Goal: Information Seeking & Learning: Learn about a topic

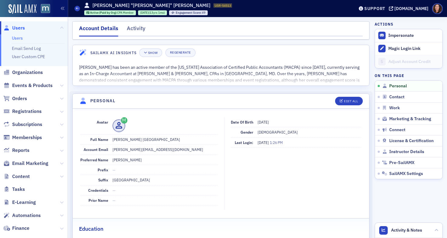
scroll to position [45, 0]
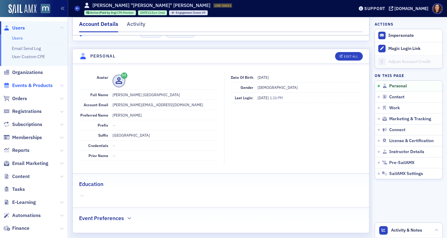
click at [20, 85] on span "Events & Products" at bounding box center [32, 85] width 40 height 7
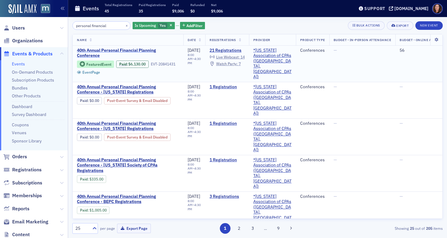
type input "personal financial"
click at [145, 52] on span "40th Annual Personal Financial Planning Conference" at bounding box center [128, 53] width 102 height 11
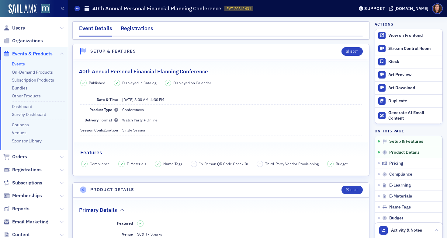
click at [141, 28] on div "Registrations" at bounding box center [137, 29] width 33 height 11
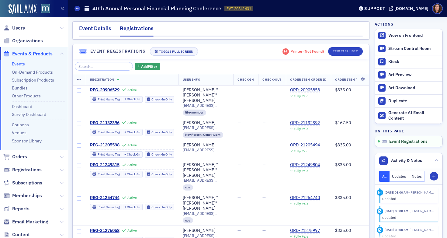
click at [100, 27] on div "Event Details" at bounding box center [95, 29] width 32 height 11
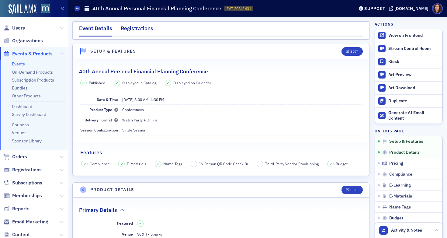
click at [134, 27] on div "Registrations" at bounding box center [137, 29] width 33 height 11
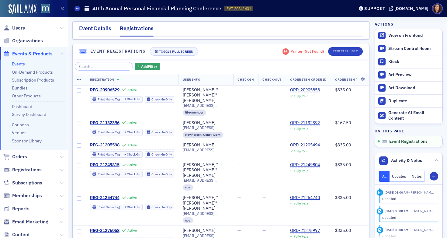
click at [101, 28] on div "Event Details" at bounding box center [95, 29] width 32 height 11
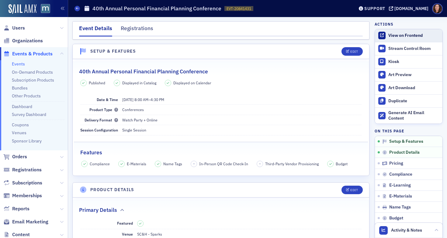
click at [393, 36] on div "View on Frontend" at bounding box center [414, 35] width 51 height 5
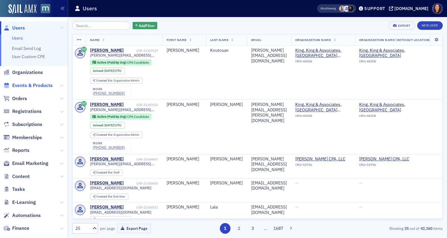
click at [44, 85] on span "Events & Products" at bounding box center [32, 85] width 40 height 7
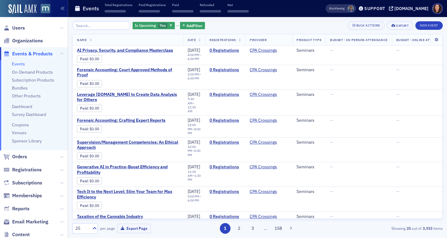
click at [94, 24] on input "search" at bounding box center [101, 25] width 58 height 9
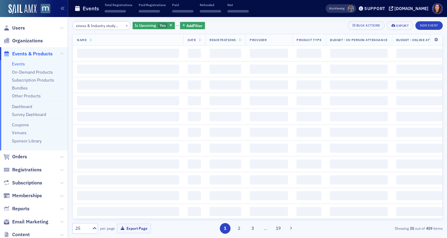
type input "Business & Industry study group"
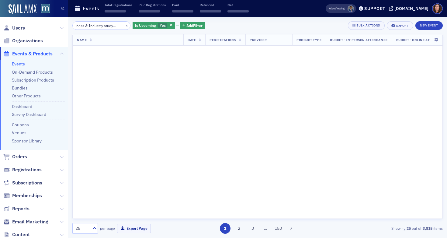
scroll to position [0, 14]
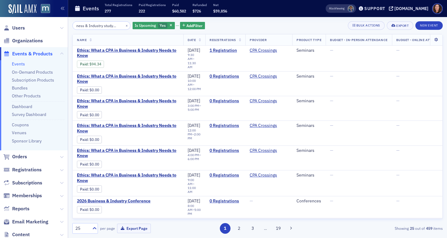
click at [100, 24] on input "Business & Industry study group" at bounding box center [101, 25] width 58 height 9
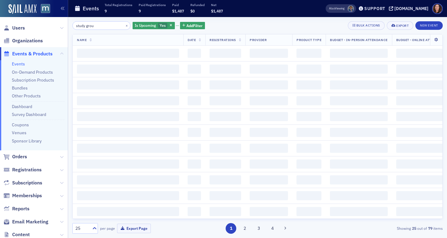
type input "study group"
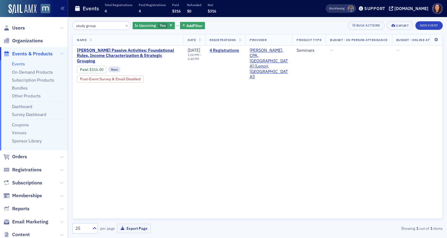
click at [93, 26] on input "study group" at bounding box center [101, 25] width 58 height 9
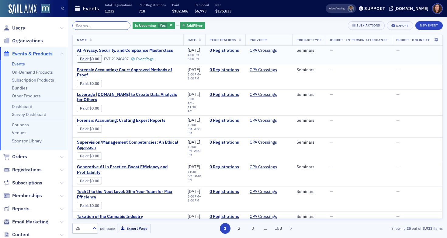
paste input "Trust Meets Technology: Human-Centered GenAI for Finance Business Partners"
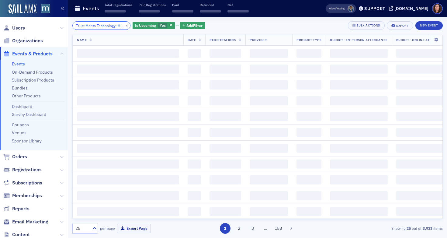
scroll to position [0, 93]
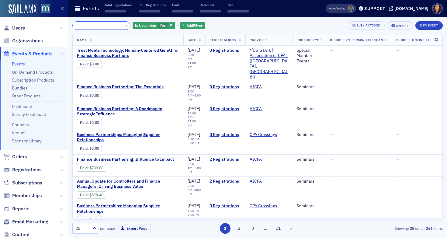
type input "Trust Meets Technology: Human-Centered GenAI for Finance Business Partners"
click at [112, 54] on span "Trust Meets Technology: Human-Centered GenAI for Finance Business Partners" at bounding box center [128, 53] width 102 height 11
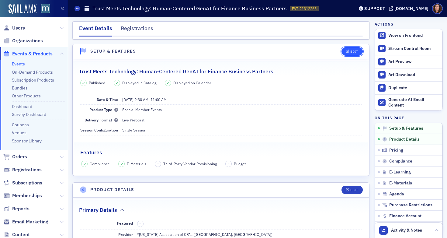
click at [351, 50] on div "Edit" at bounding box center [355, 51] width 8 height 3
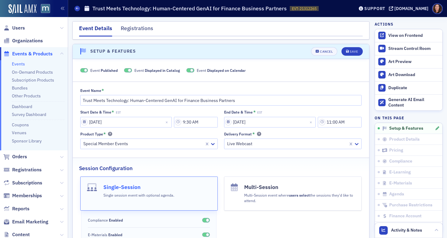
scroll to position [9, 0]
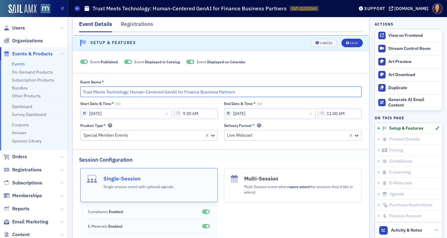
click at [259, 90] on input "Trust Meets Technology: Human-Centered GenAI for Finance Business Partners" at bounding box center [221, 91] width 282 height 11
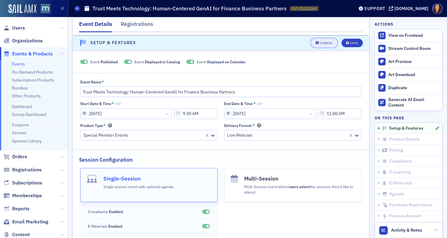
click at [320, 44] on div "Cancel" at bounding box center [326, 42] width 13 height 3
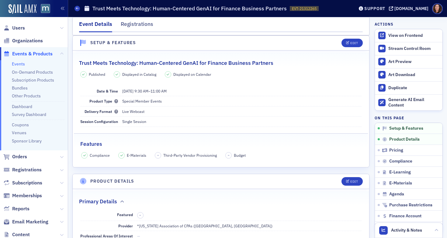
click at [176, 62] on h2 "Trust Meets Technology: Human-Centered GenAI for Finance Business Partners" at bounding box center [176, 63] width 194 height 8
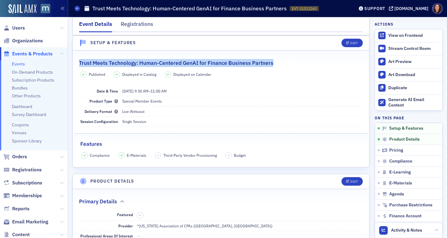
click at [176, 62] on h2 "Trust Meets Technology: Human-Centered GenAI for Finance Business Partners" at bounding box center [176, 63] width 194 height 8
copy h2 "Trust Meets Technology: Human-Centered GenAI for Finance Business Partners"
